Goal: Transaction & Acquisition: Purchase product/service

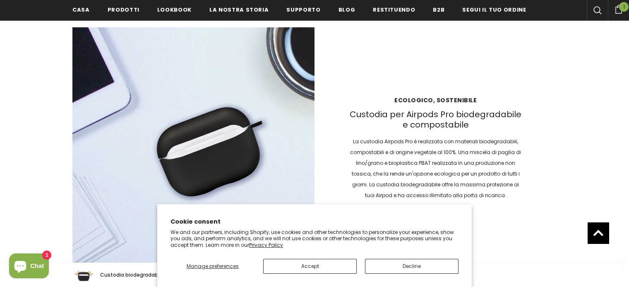
scroll to position [1147, 0]
